Goal: Information Seeking & Learning: Find contact information

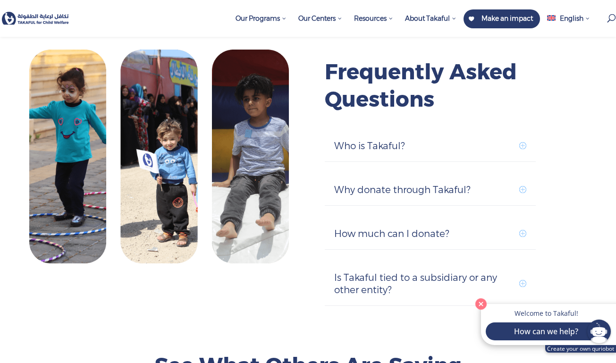
scroll to position [2625, 0]
click at [486, 140] on h5 "Who is Takaful?" at bounding box center [430, 146] width 192 height 12
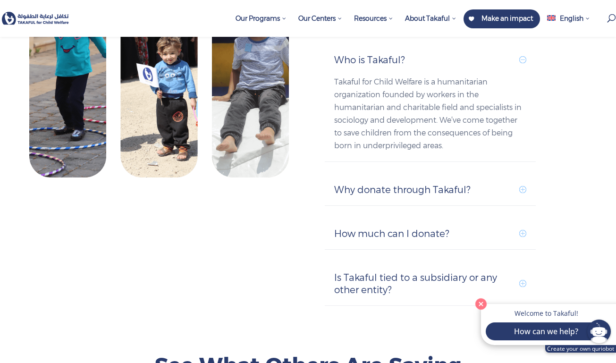
scroll to position [2712, 0]
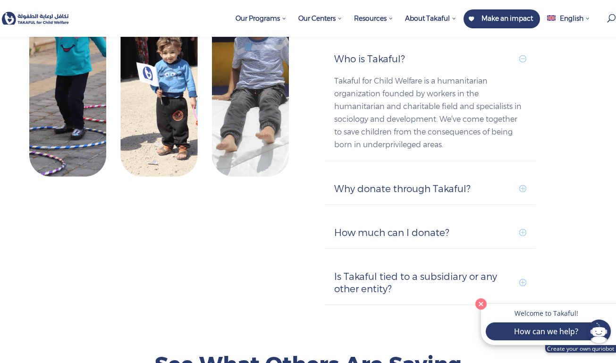
click at [484, 227] on h5 "How much can I donate?" at bounding box center [430, 233] width 192 height 12
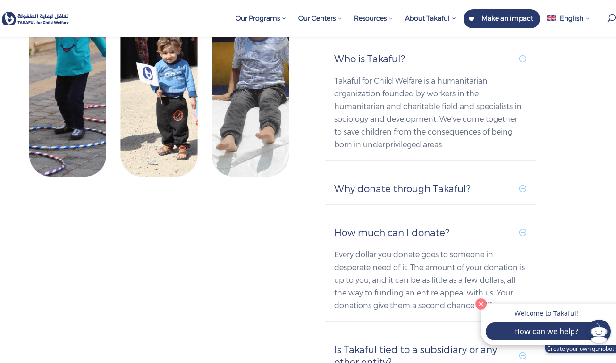
click at [484, 227] on h5 "How much can I donate?" at bounding box center [430, 233] width 192 height 12
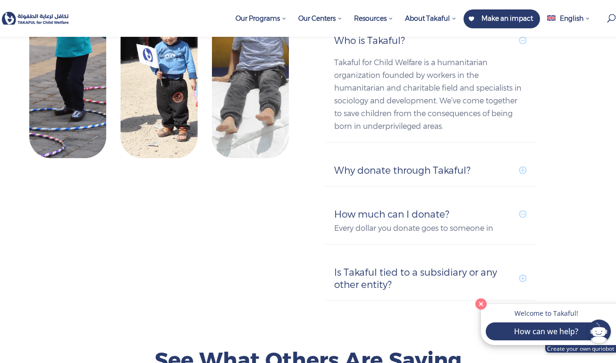
scroll to position [2732, 0]
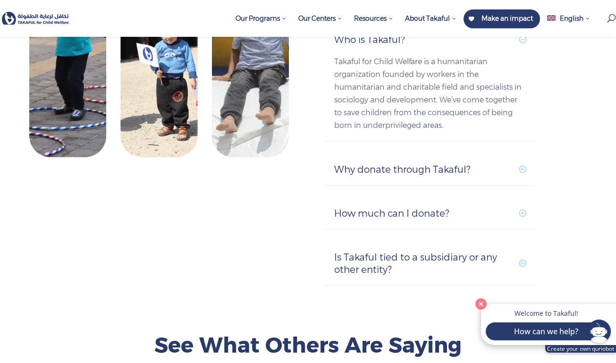
click at [484, 251] on h5 "Is Takaful tied to a subsidiary or any other entity?" at bounding box center [430, 263] width 192 height 25
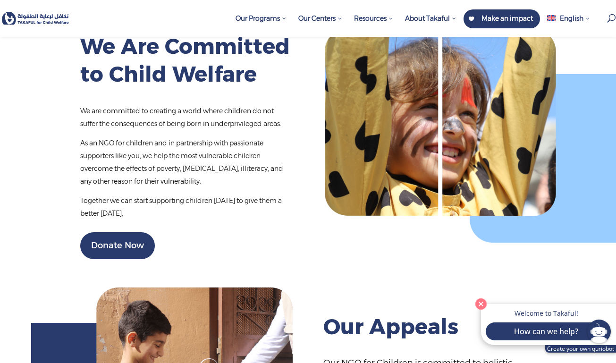
scroll to position [1064, 0]
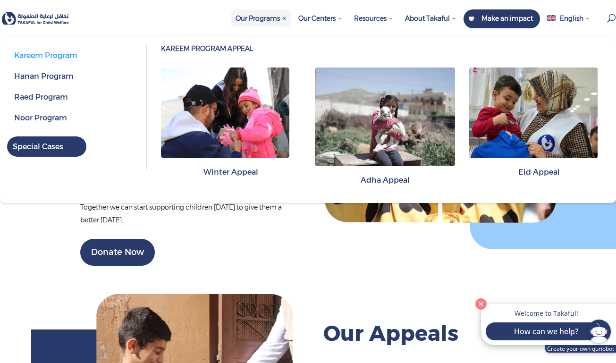
click at [276, 19] on span "Our Programs" at bounding box center [261, 18] width 51 height 8
click at [259, 16] on span "Our Programs" at bounding box center [261, 18] width 51 height 8
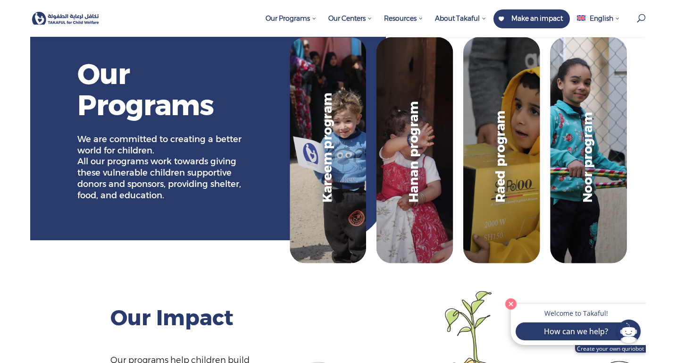
scroll to position [16, 0]
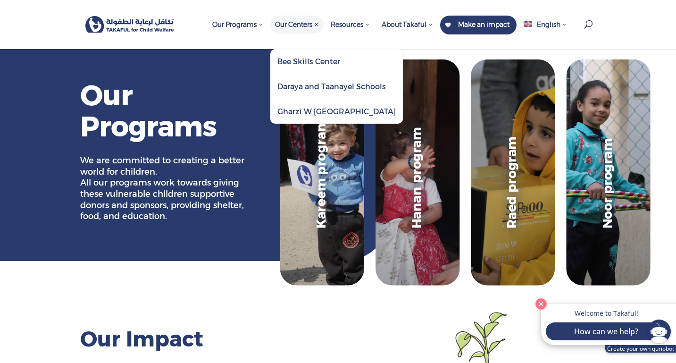
click at [289, 82] on span "Daraya and Taanayel Schools" at bounding box center [332, 86] width 109 height 9
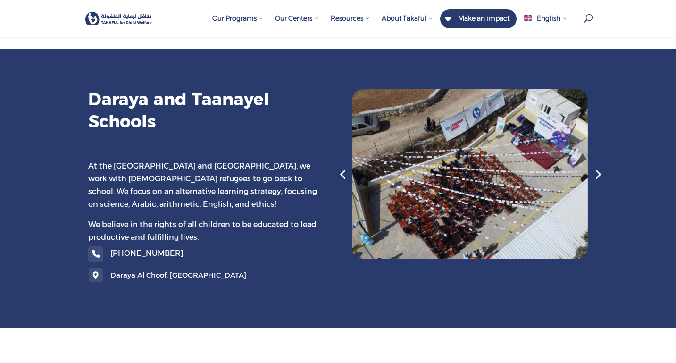
scroll to position [833, 0]
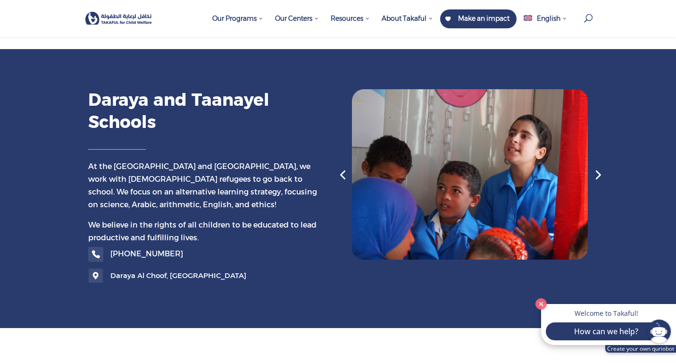
click at [603, 165] on div "Next slide" at bounding box center [597, 174] width 19 height 19
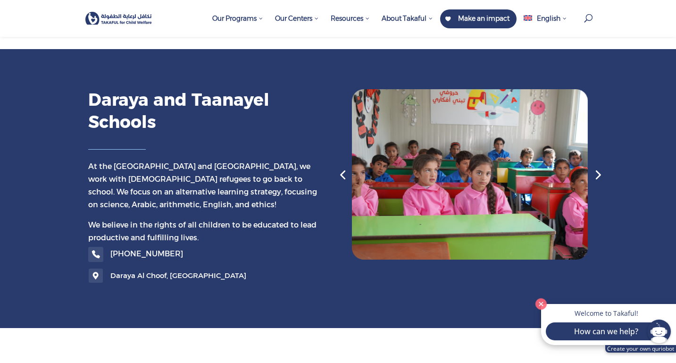
click at [603, 165] on div "Next slide" at bounding box center [597, 174] width 19 height 19
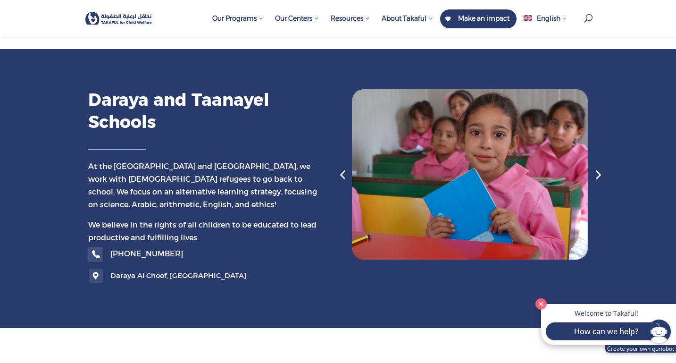
click at [603, 165] on div "Next slide" at bounding box center [597, 174] width 19 height 19
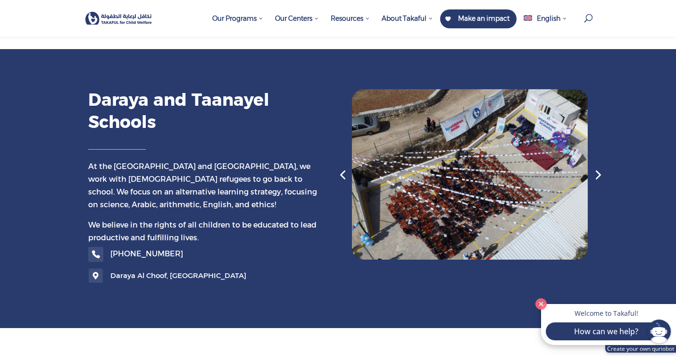
click at [603, 165] on div "Next slide" at bounding box center [597, 174] width 19 height 19
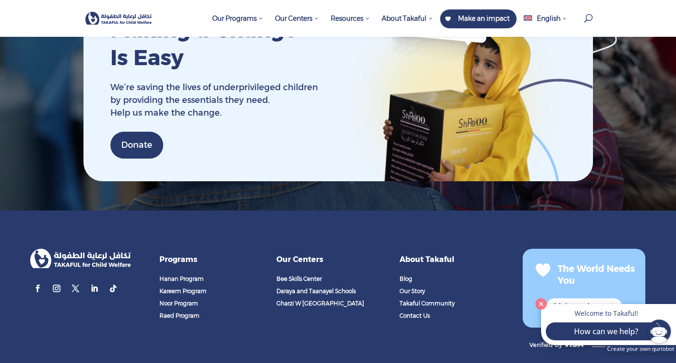
scroll to position [1819, 0]
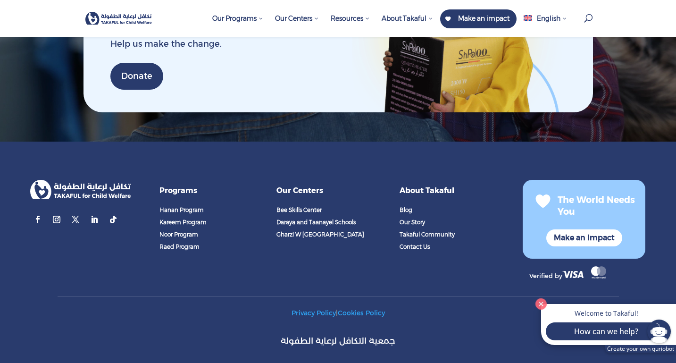
click at [416, 243] on span "Contact Us" at bounding box center [415, 246] width 30 height 7
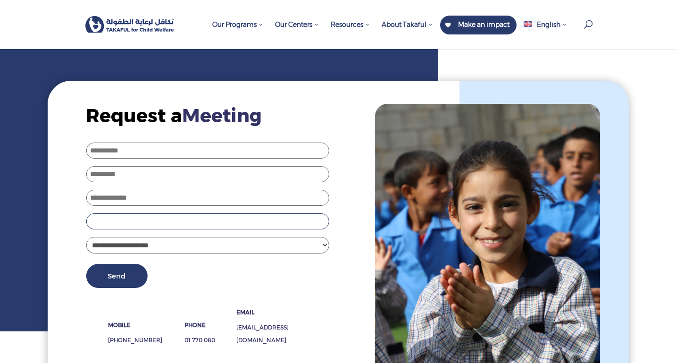
type input "**"
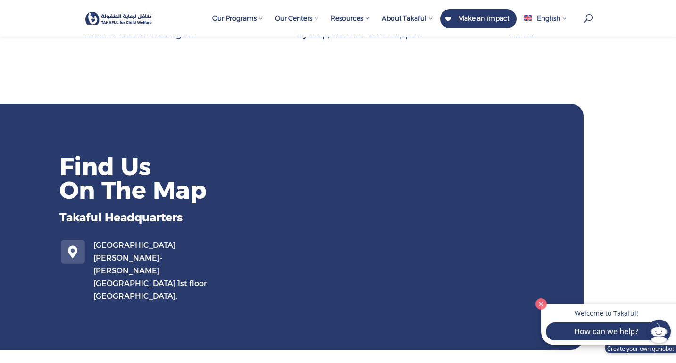
scroll to position [523, 0]
